Goal: Register for event/course

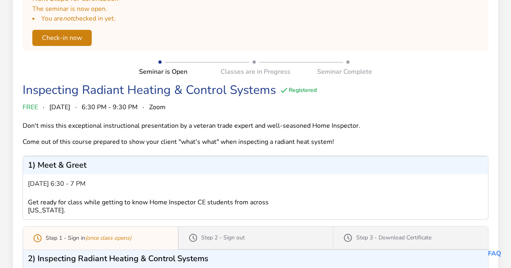
scroll to position [112, 0]
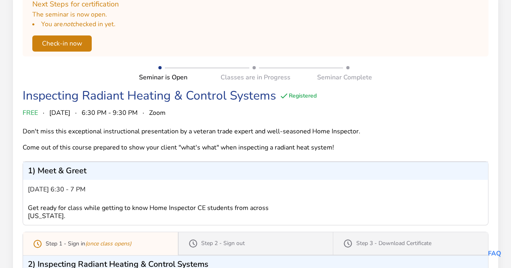
click at [74, 42] on button "Check-in now" at bounding box center [61, 44] width 59 height 16
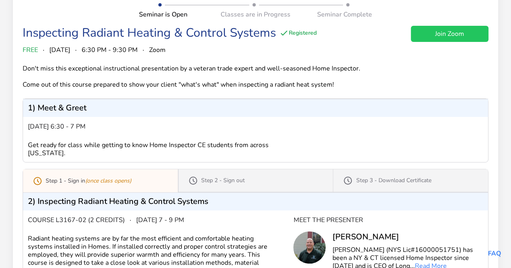
click at [450, 36] on link "Join Zoom" at bounding box center [448, 34] width 77 height 16
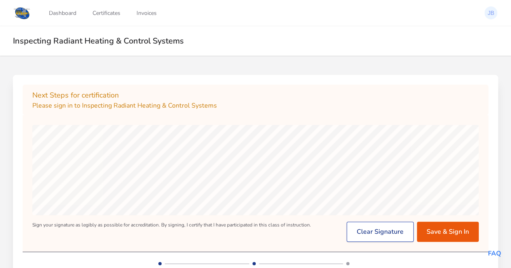
click at [366, 237] on button "Clear Signature" at bounding box center [379, 232] width 67 height 20
click at [438, 235] on button "Save & Sign In" at bounding box center [448, 232] width 62 height 20
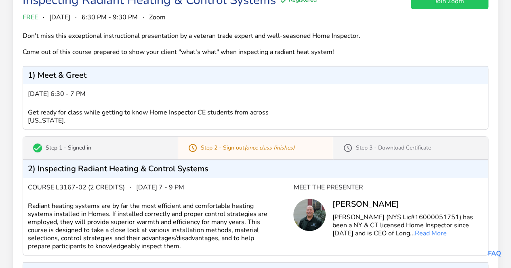
scroll to position [141, 0]
